Goal: Navigation & Orientation: Find specific page/section

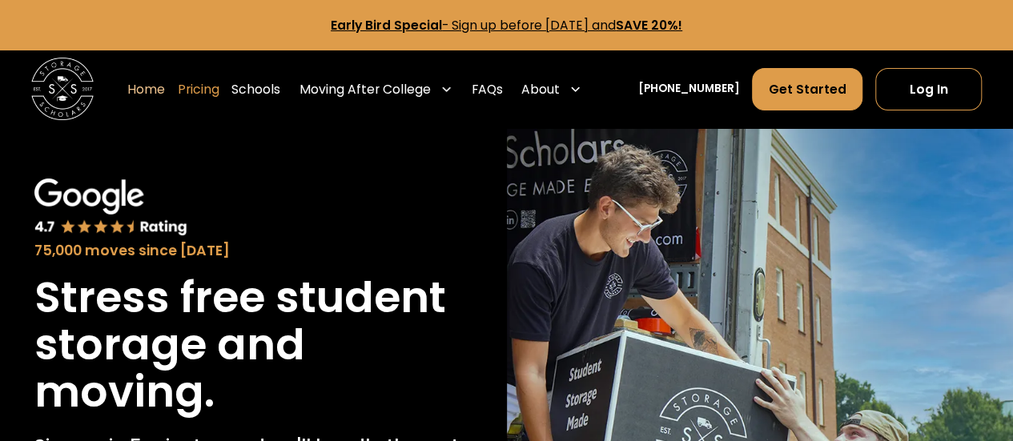
click at [219, 95] on link "Pricing" at bounding box center [199, 89] width 42 height 44
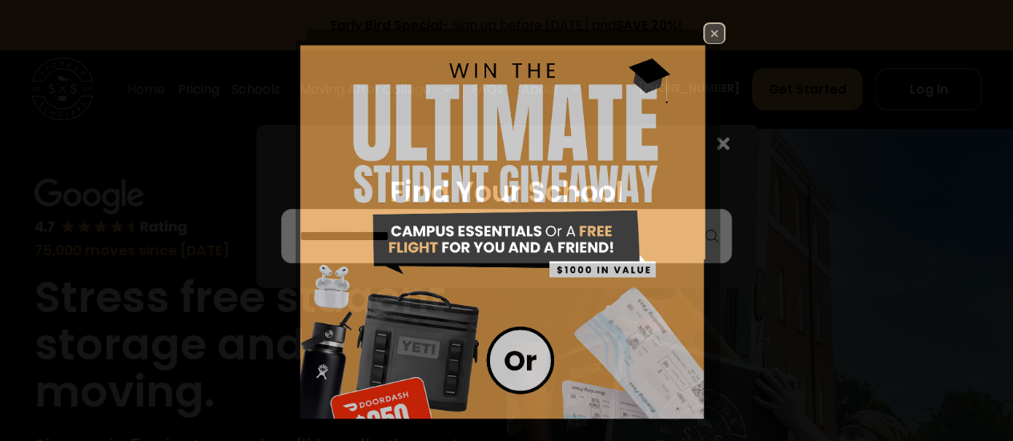
click at [253, 165] on div "Enter Giveaway" at bounding box center [507, 220] width 540 height 397
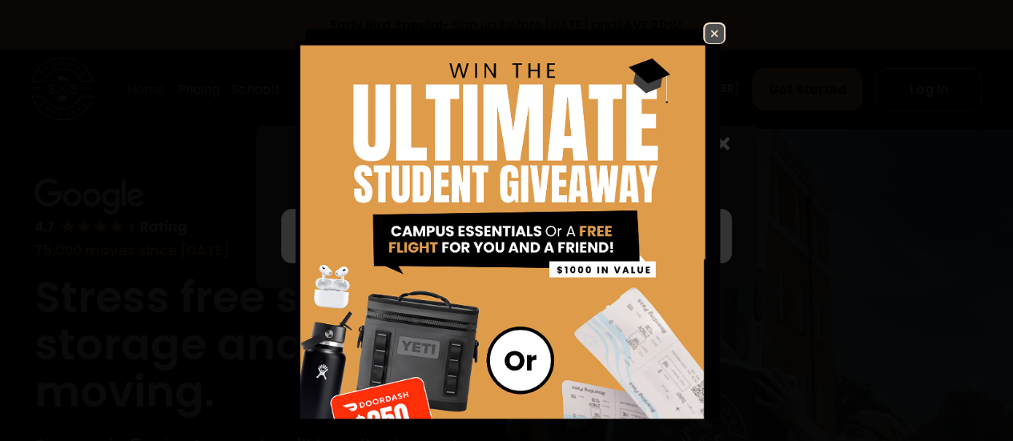
click at [705, 34] on img at bounding box center [714, 33] width 19 height 19
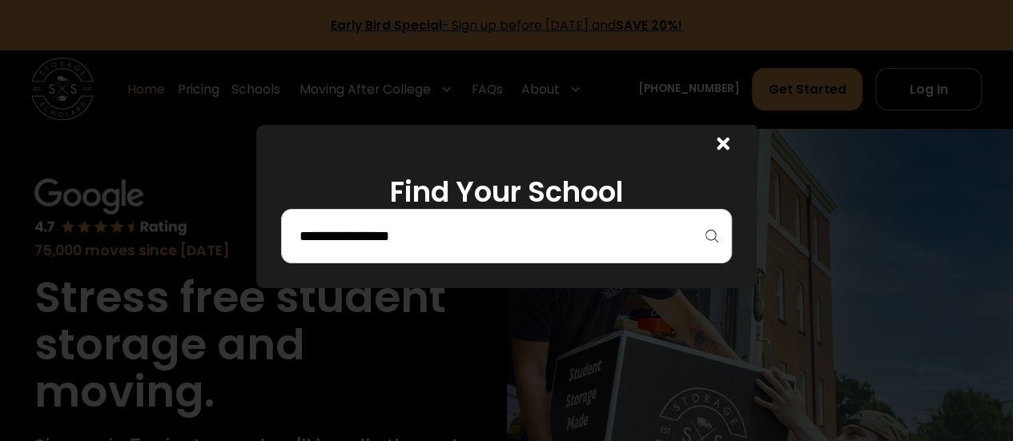
click at [729, 143] on icon at bounding box center [723, 144] width 13 height 13
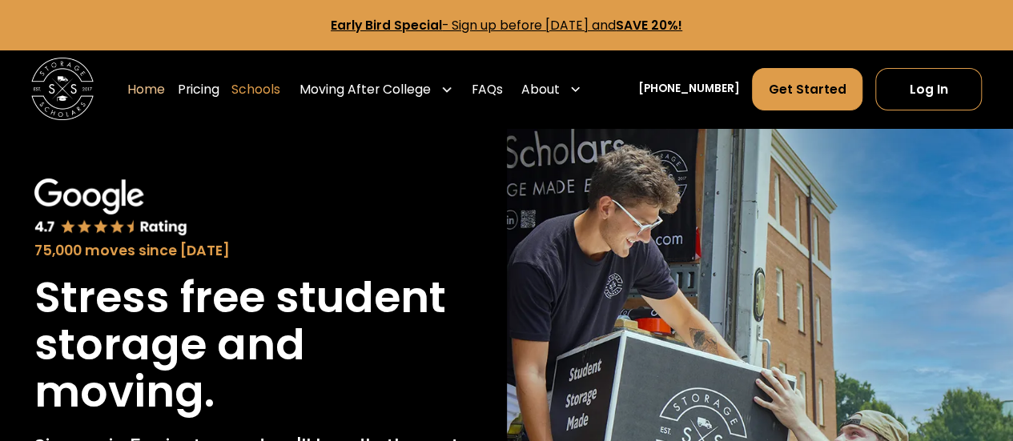
click at [280, 91] on link "Schools" at bounding box center [255, 89] width 49 height 44
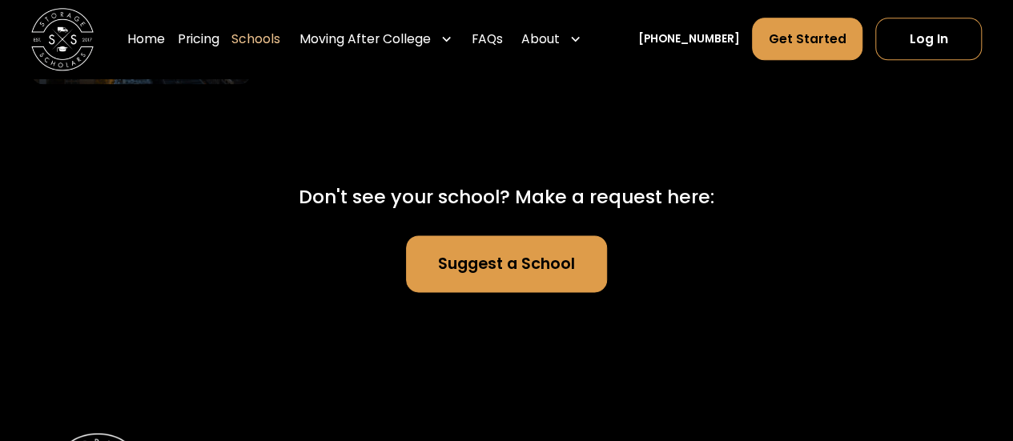
scroll to position [10116, 0]
